Goal: Transaction & Acquisition: Book appointment/travel/reservation

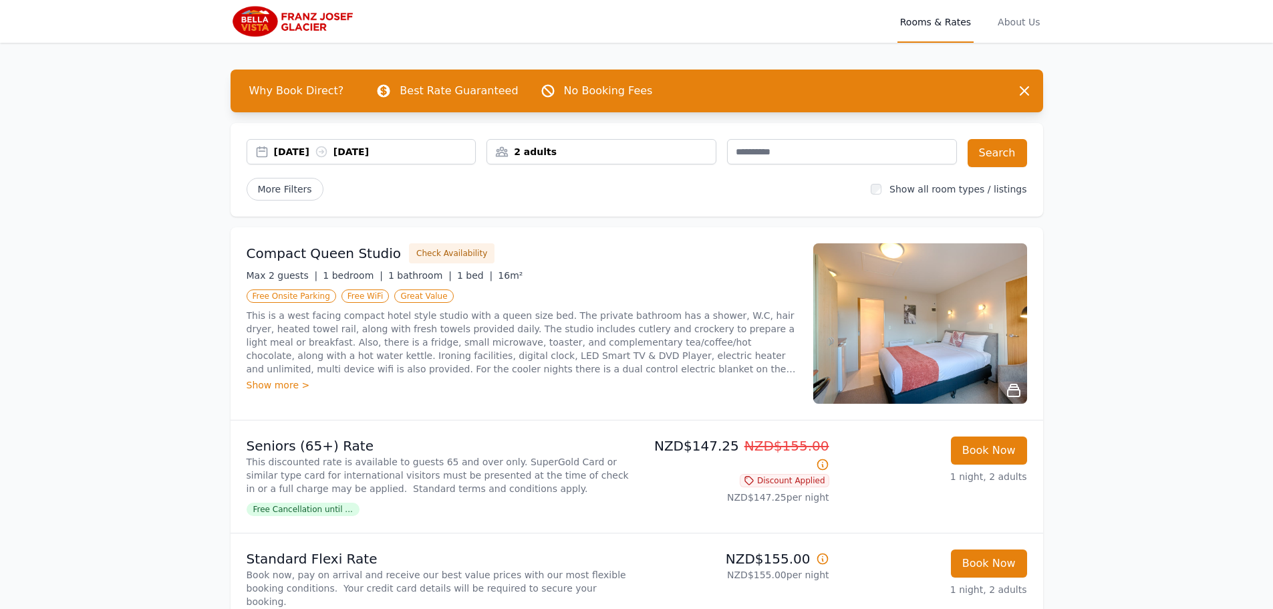
click at [568, 152] on div "2 adults" at bounding box center [601, 151] width 228 height 13
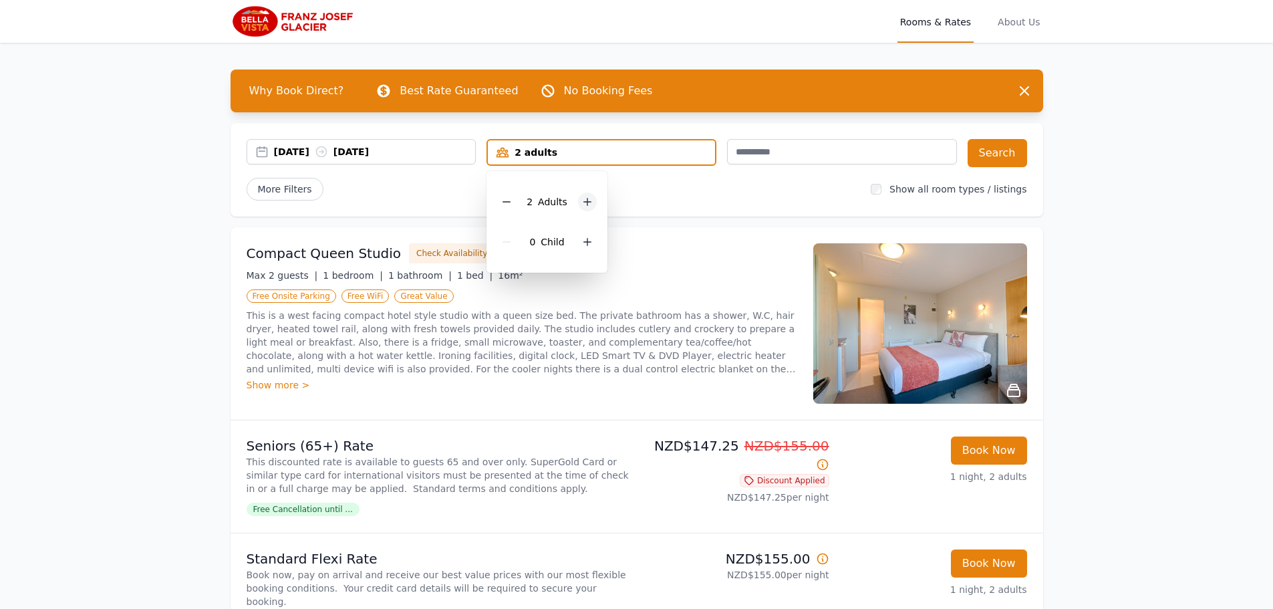
click at [585, 202] on icon at bounding box center [587, 201] width 7 height 7
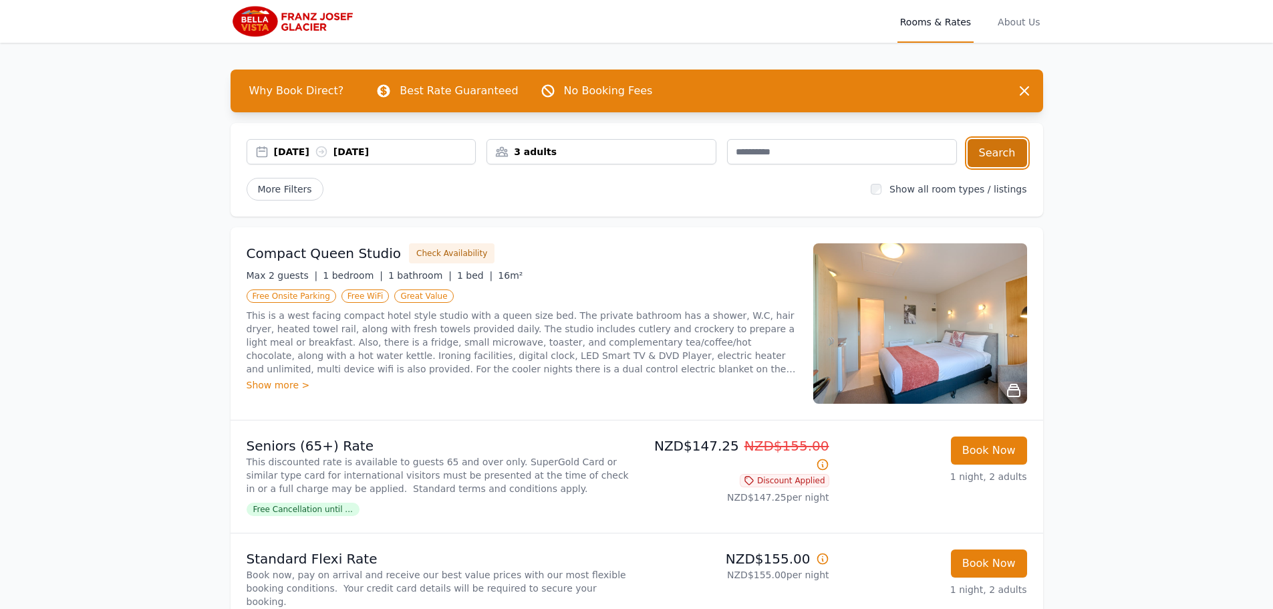
click at [977, 159] on button "Search" at bounding box center [996, 153] width 59 height 28
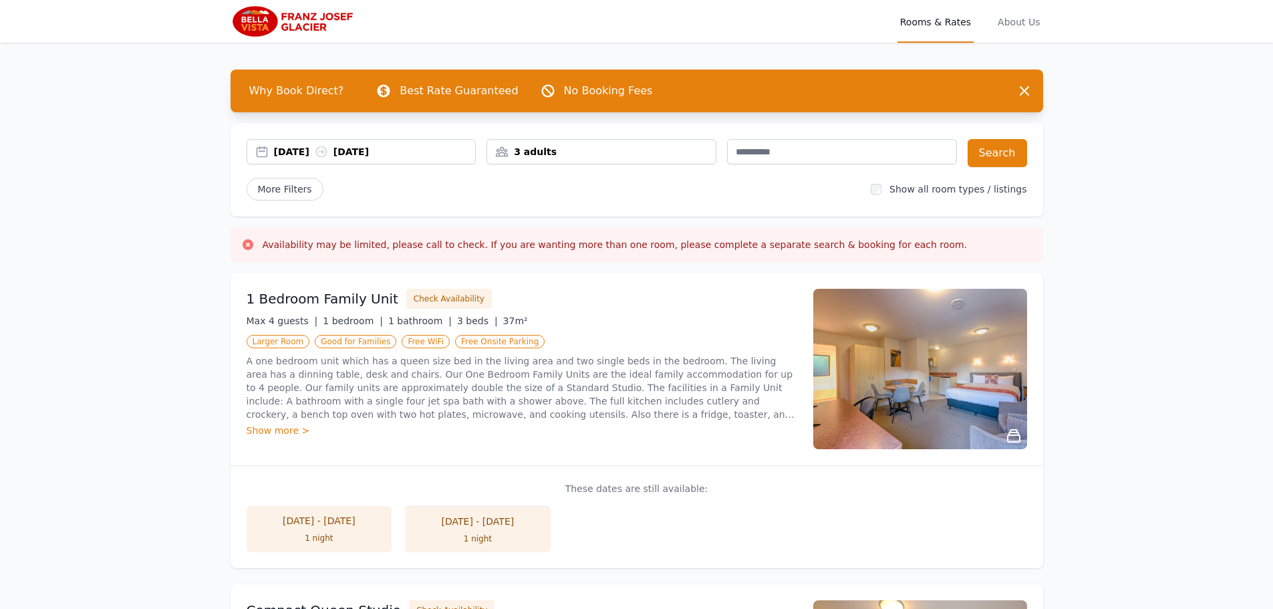
click at [836, 381] on img at bounding box center [920, 369] width 214 height 160
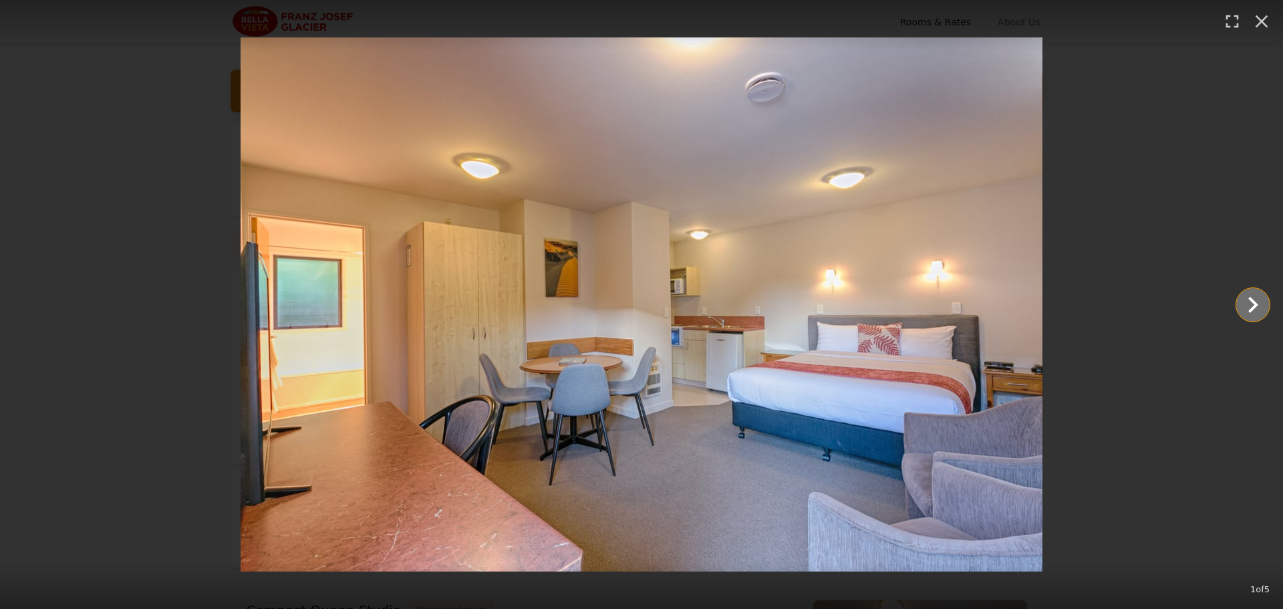
click at [1258, 305] on icon "Show slide 2 of 5" at bounding box center [1253, 305] width 32 height 32
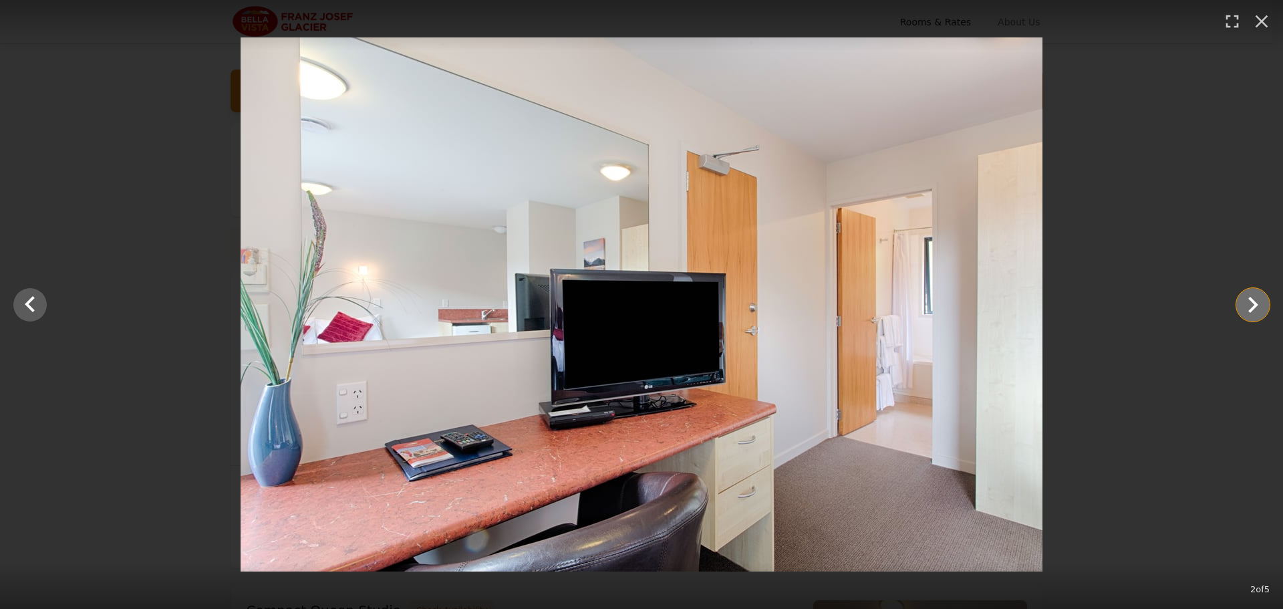
click at [1258, 305] on icon "Show slide 3 of 5" at bounding box center [1253, 305] width 32 height 32
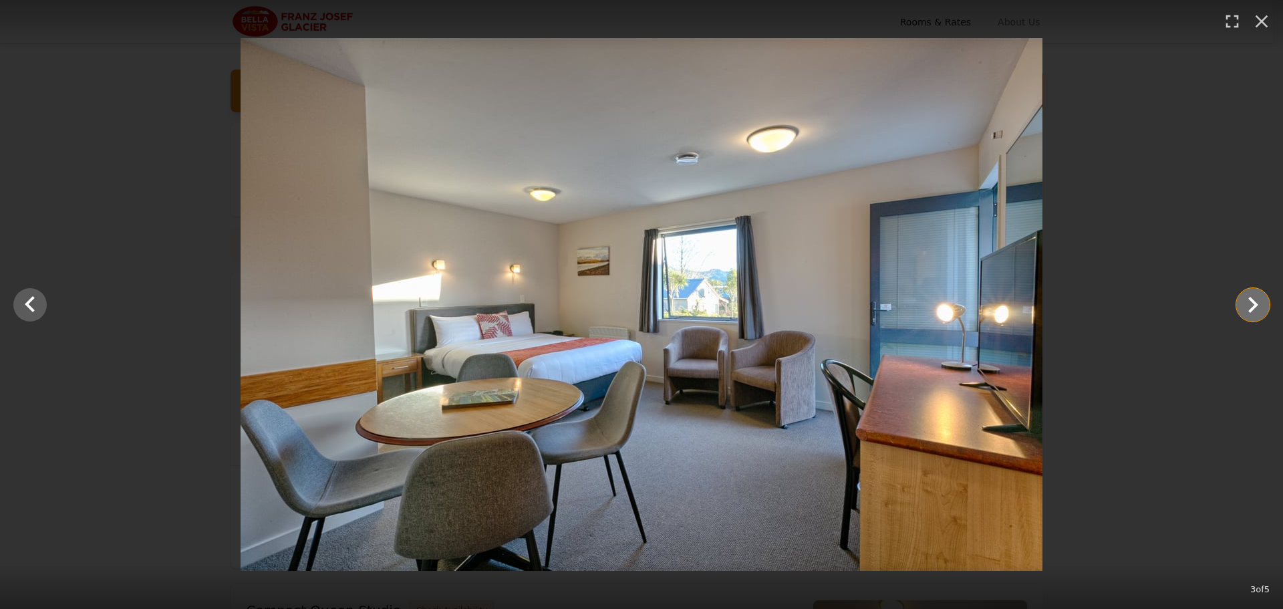
click at [1259, 305] on icon "Show slide 4 of 5" at bounding box center [1253, 305] width 32 height 32
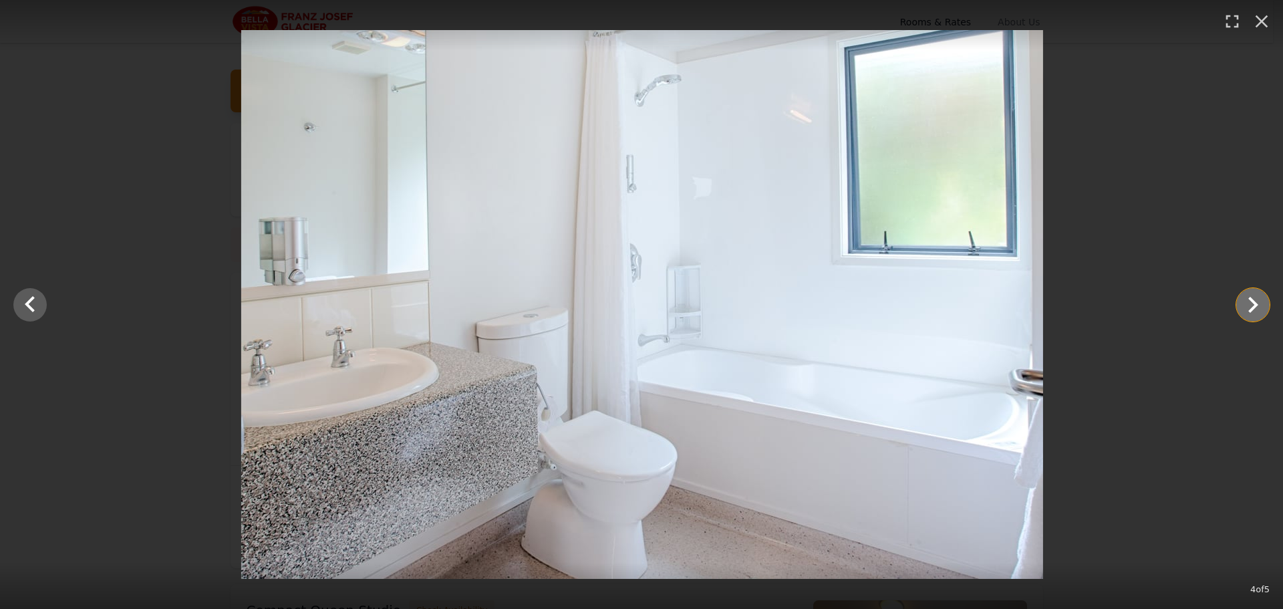
click at [1259, 305] on icon "Show slide 5 of 5" at bounding box center [1253, 305] width 32 height 32
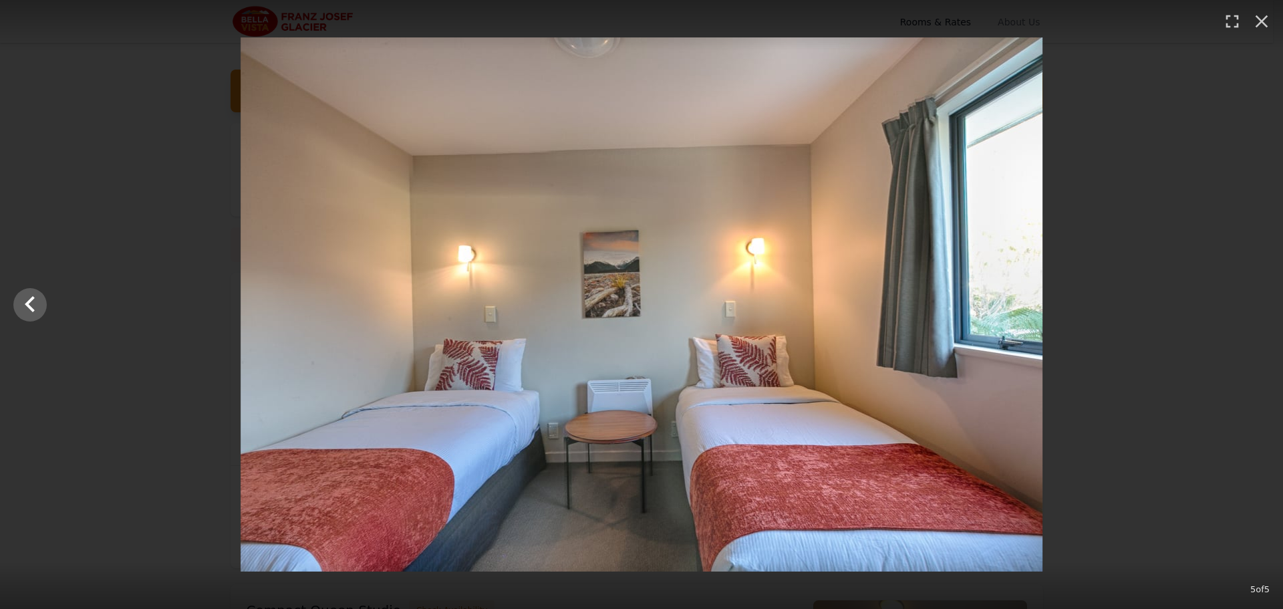
click at [1259, 305] on div at bounding box center [641, 304] width 1283 height 534
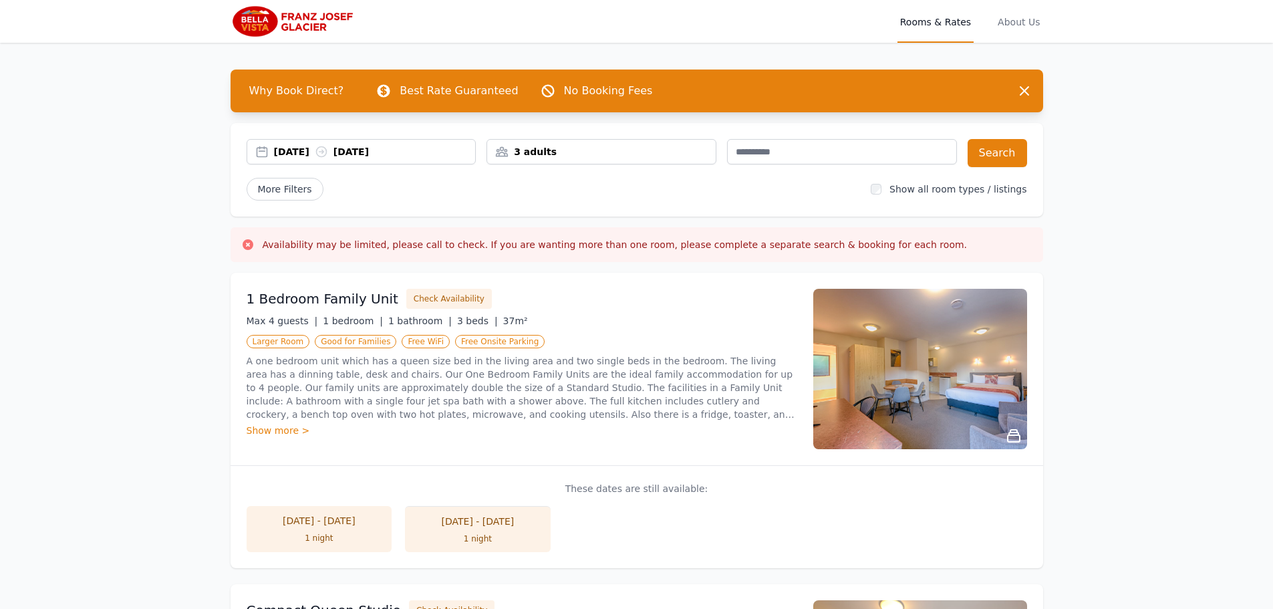
click at [291, 433] on div "Show more >" at bounding box center [522, 430] width 550 height 13
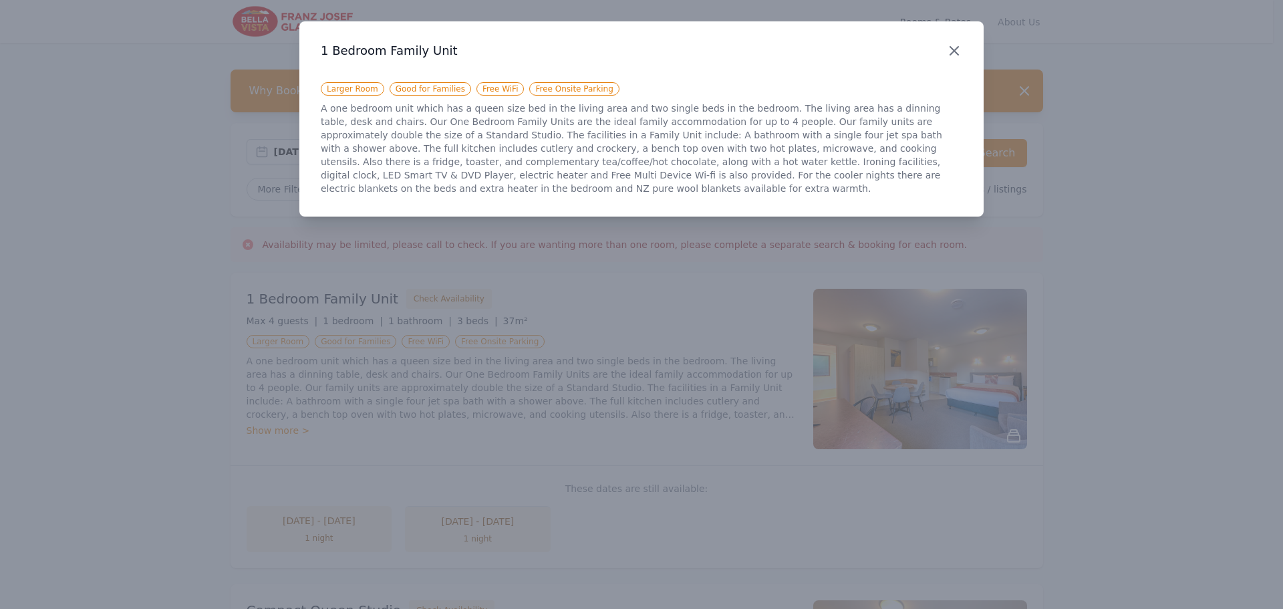
click at [950, 43] on icon "button" at bounding box center [954, 51] width 16 height 16
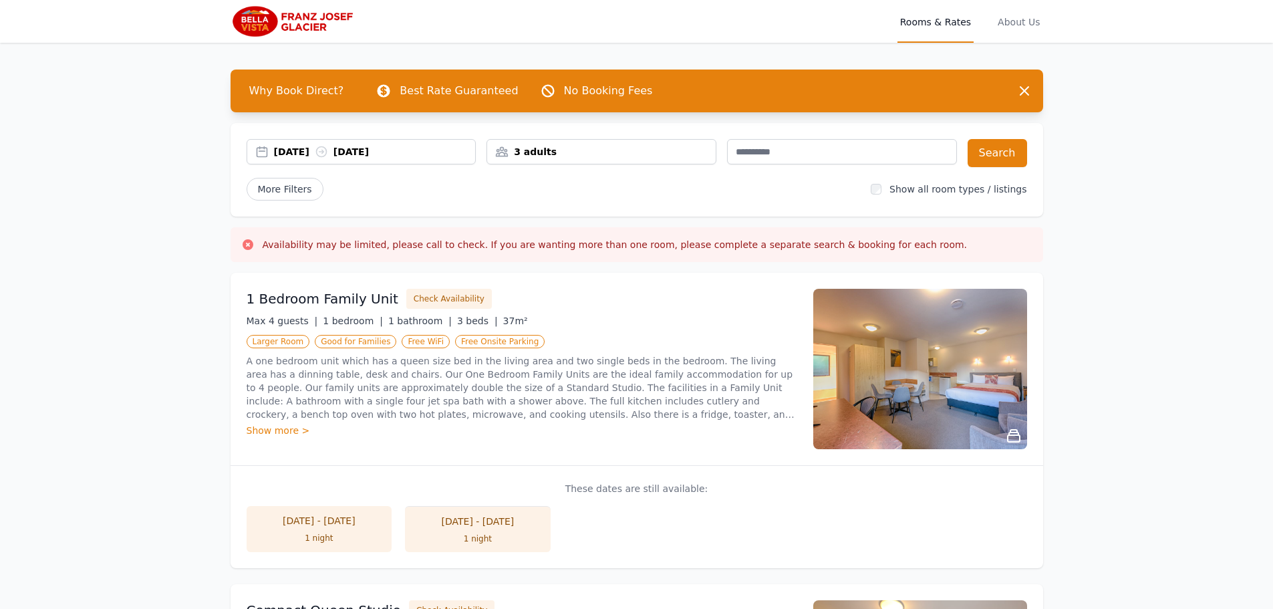
click at [926, 25] on span "Rooms & Rates" at bounding box center [935, 21] width 76 height 43
click at [249, 245] on icon at bounding box center [247, 244] width 13 height 13
click at [308, 195] on span "More Filters" at bounding box center [285, 189] width 77 height 23
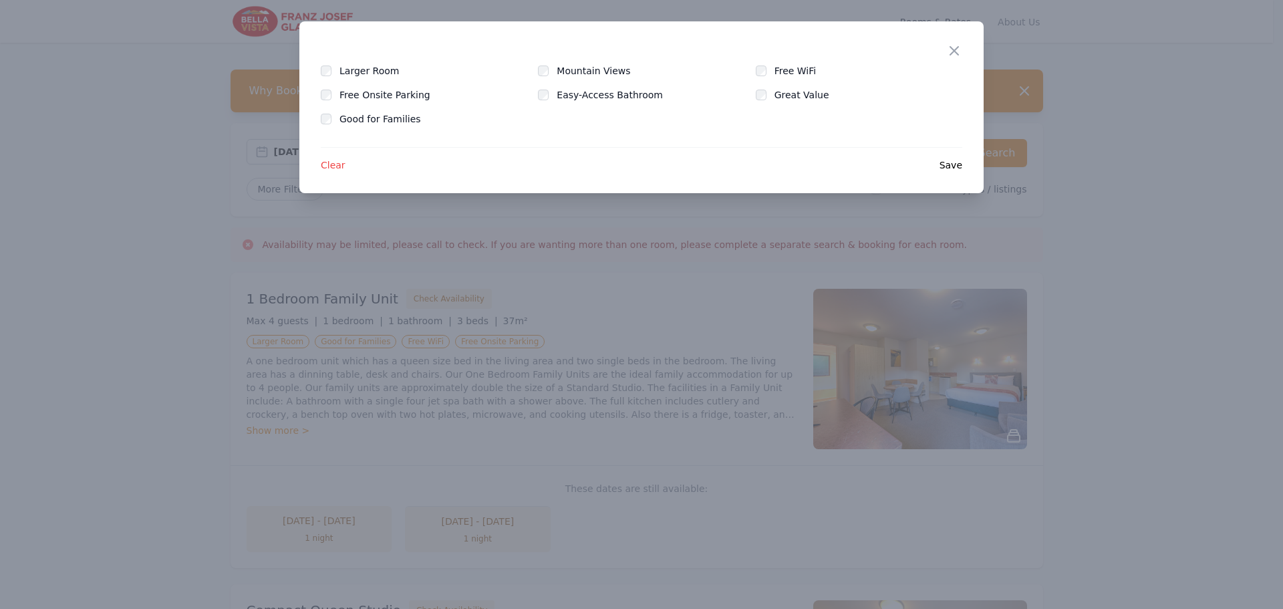
click at [948, 66] on div "Free WiFi" at bounding box center [859, 70] width 206 height 13
click at [951, 55] on icon "button" at bounding box center [954, 51] width 8 height 8
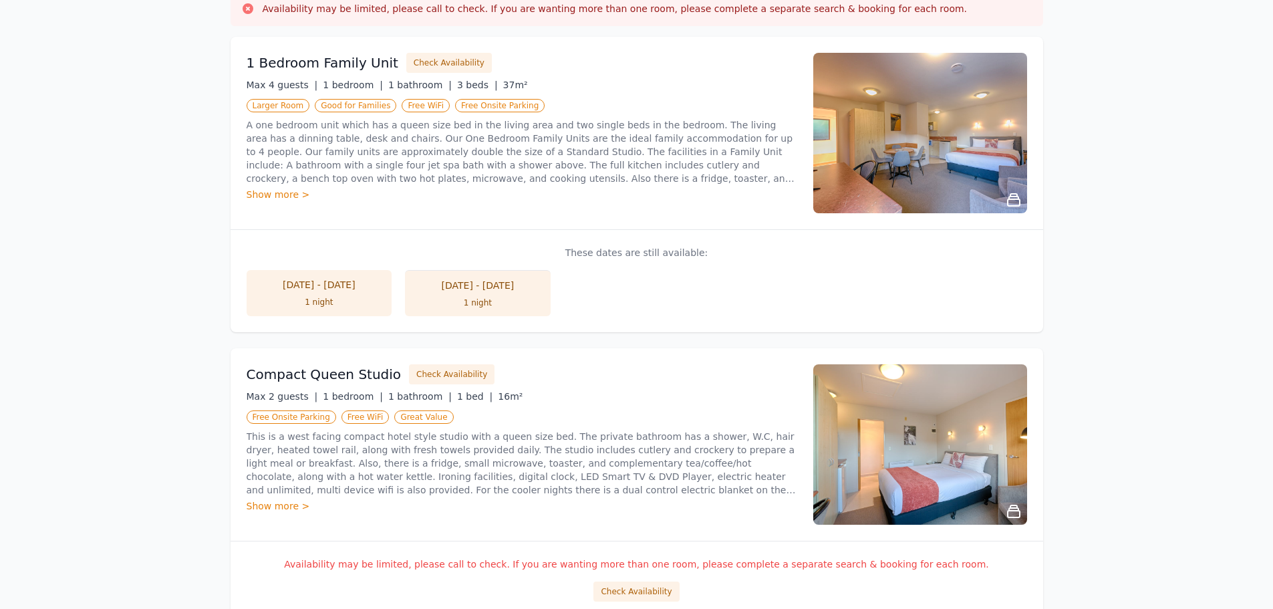
scroll to position [267, 0]
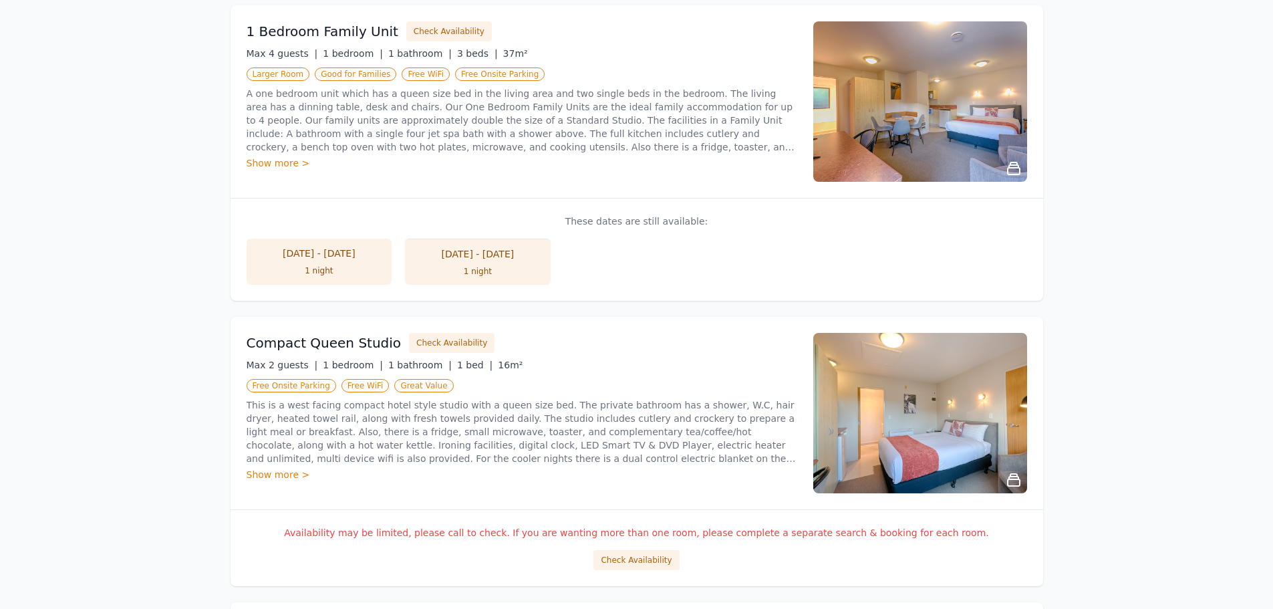
click at [899, 150] on img at bounding box center [920, 101] width 214 height 160
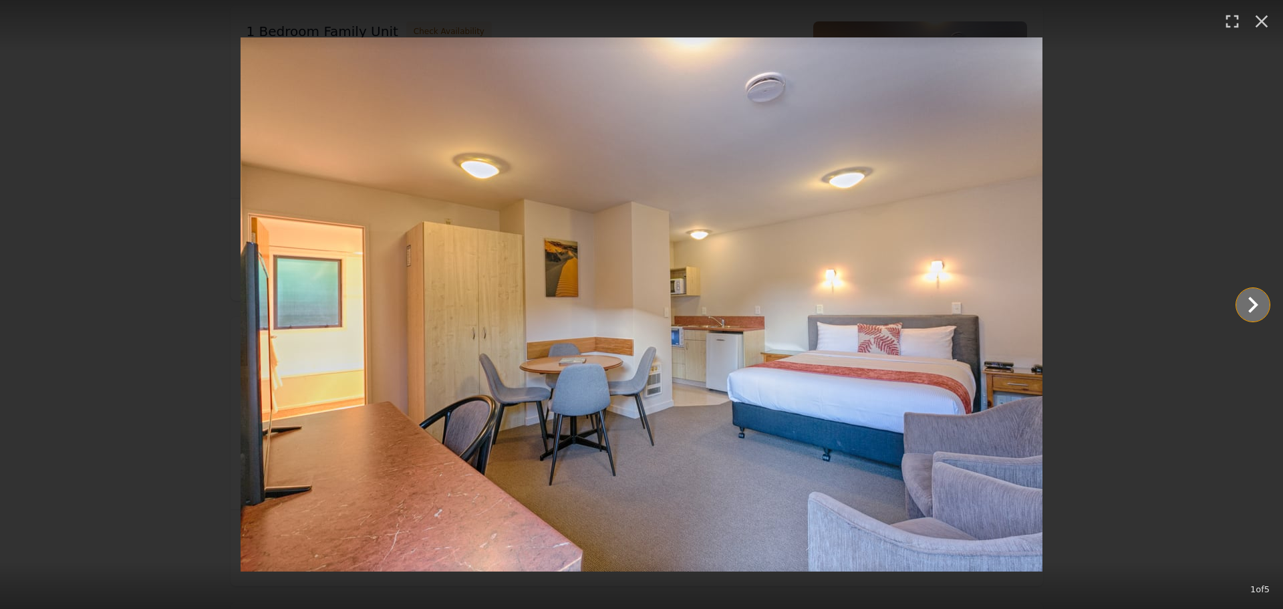
click at [1255, 305] on icon "Show slide 2 of 5" at bounding box center [1253, 305] width 10 height 16
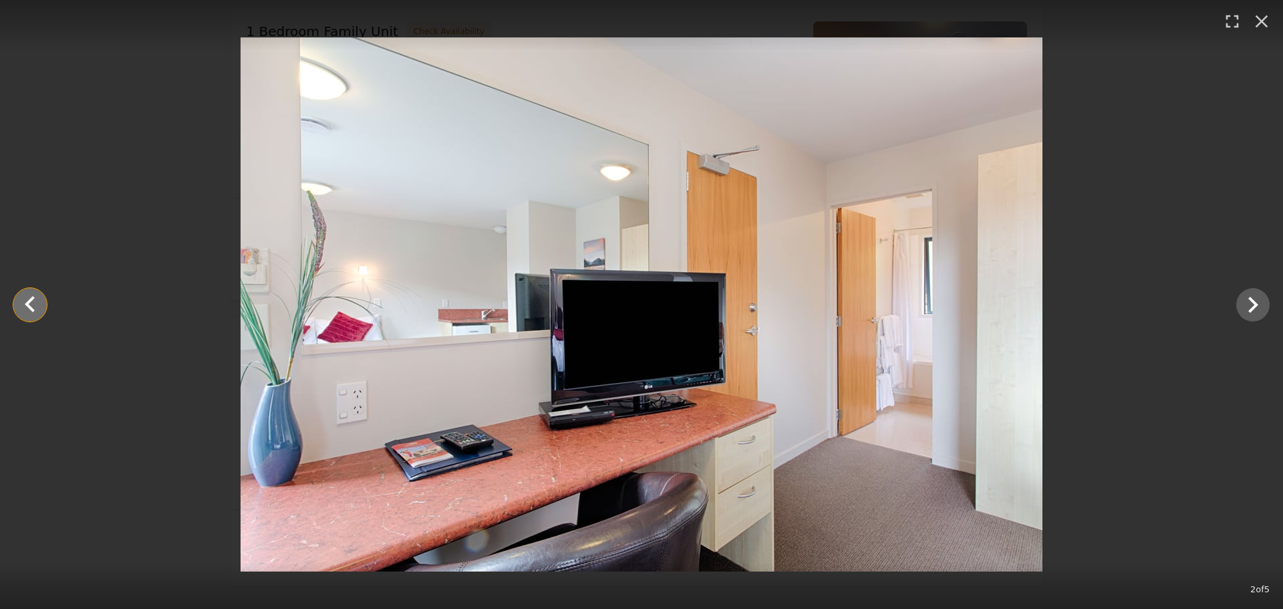
click at [42, 317] on icon "Show slide 1 of 5" at bounding box center [30, 305] width 32 height 32
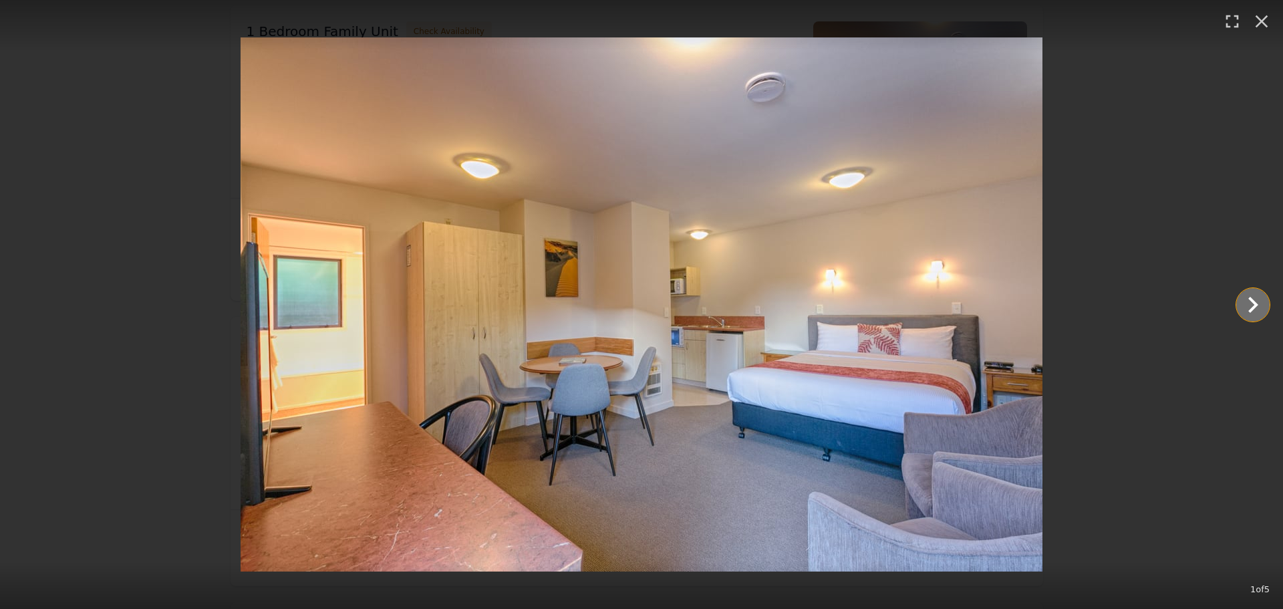
click at [1255, 295] on icon "Show slide 2 of 5" at bounding box center [1253, 305] width 32 height 32
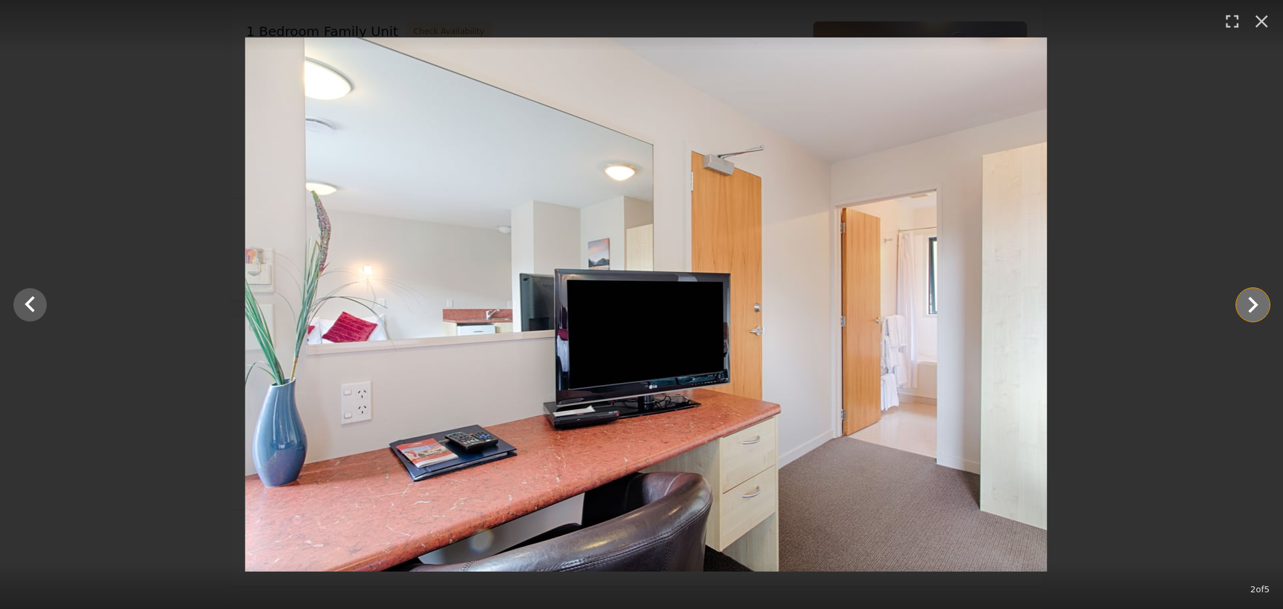
click at [1255, 295] on icon "Show slide 3 of 5" at bounding box center [1253, 305] width 32 height 32
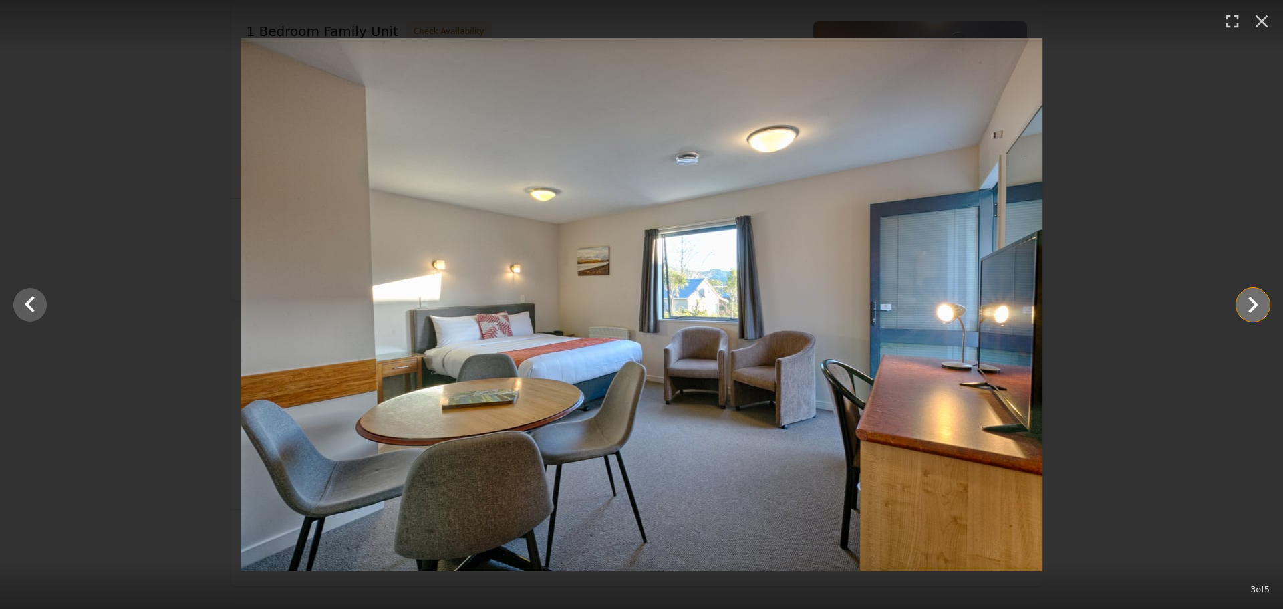
click at [1255, 295] on icon "Show slide 4 of 5" at bounding box center [1253, 305] width 32 height 32
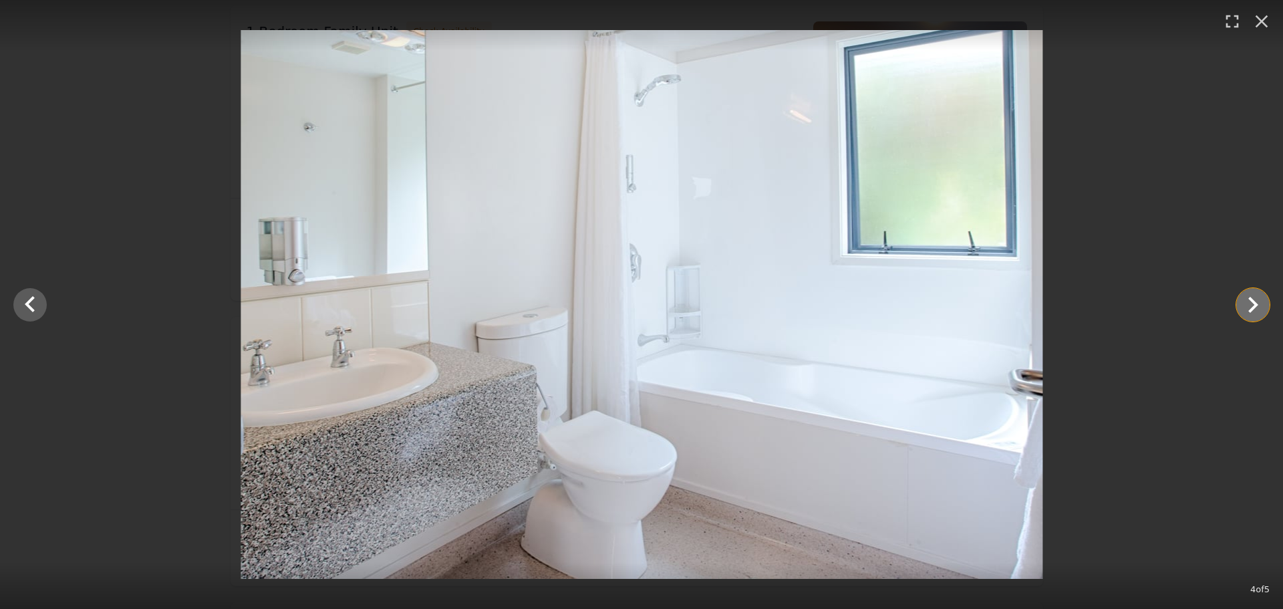
click at [1255, 295] on icon "Show slide 5 of 5" at bounding box center [1253, 305] width 32 height 32
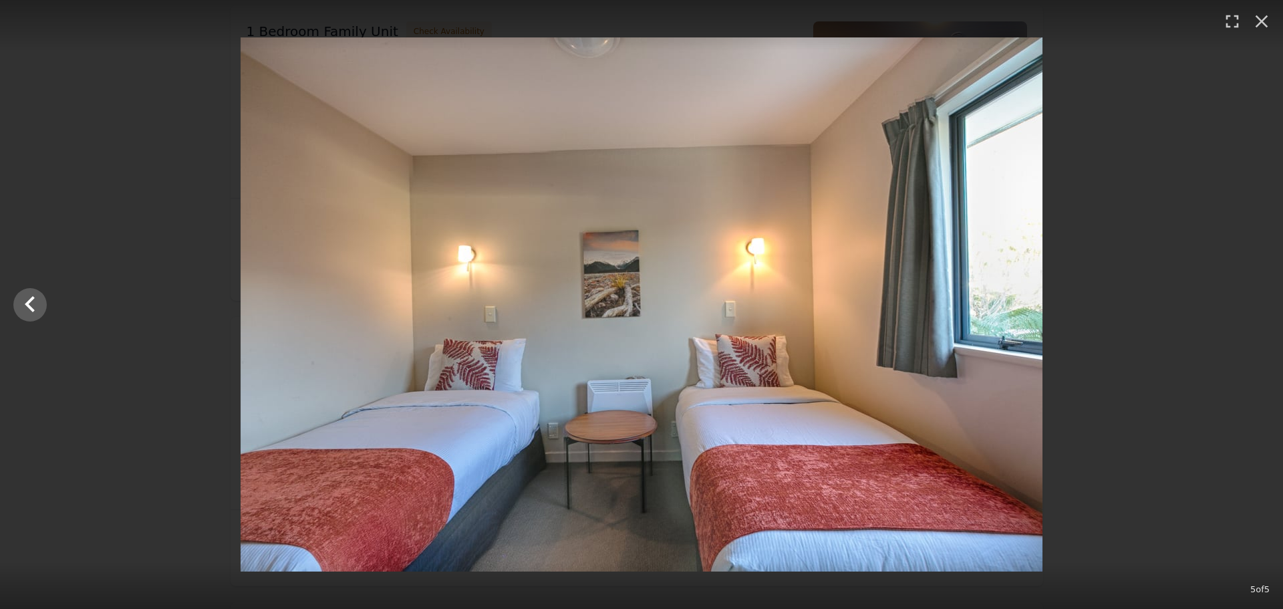
click at [1255, 295] on div at bounding box center [641, 304] width 1283 height 534
